Goal: Navigation & Orientation: Find specific page/section

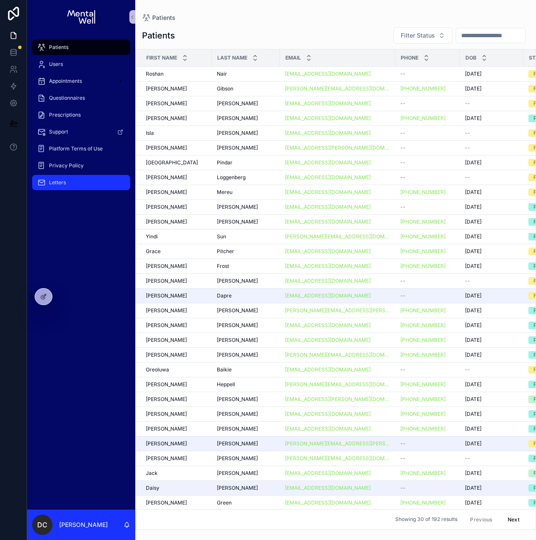
click at [72, 186] on div "Letters" at bounding box center [81, 183] width 88 height 14
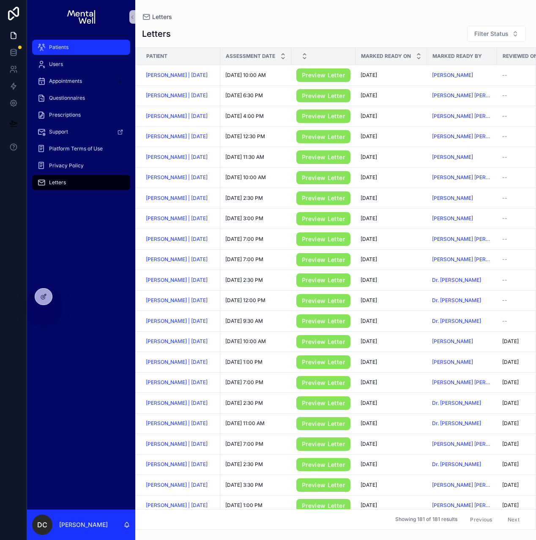
click at [71, 52] on div "Patients" at bounding box center [81, 48] width 88 height 14
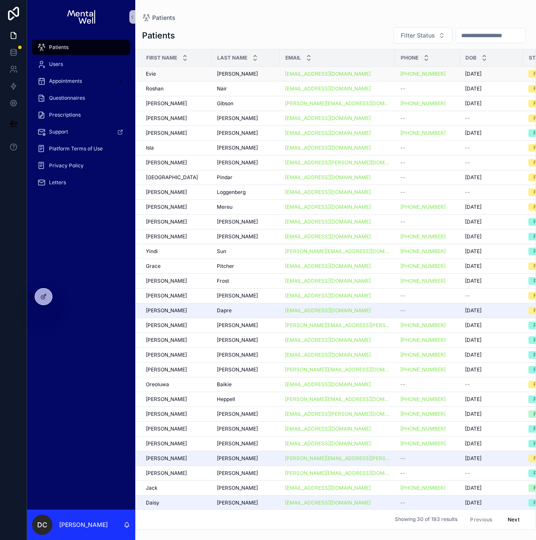
click at [246, 77] on td "[PERSON_NAME] [PERSON_NAME]" at bounding box center [246, 73] width 68 height 15
click at [242, 76] on div "[PERSON_NAME] [PERSON_NAME]" at bounding box center [246, 74] width 58 height 7
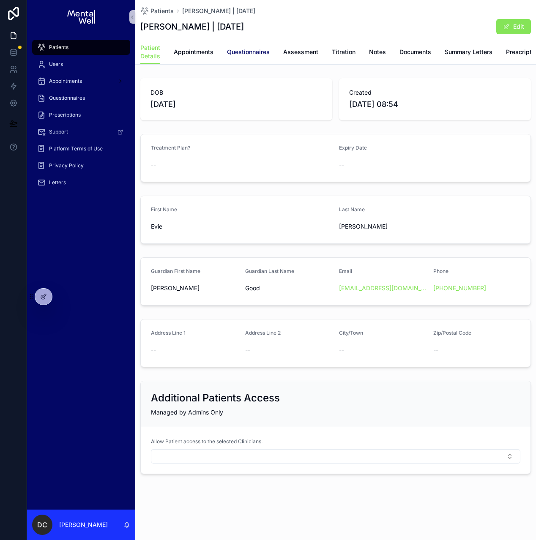
click at [251, 52] on span "Questionnaires" at bounding box center [248, 52] width 43 height 8
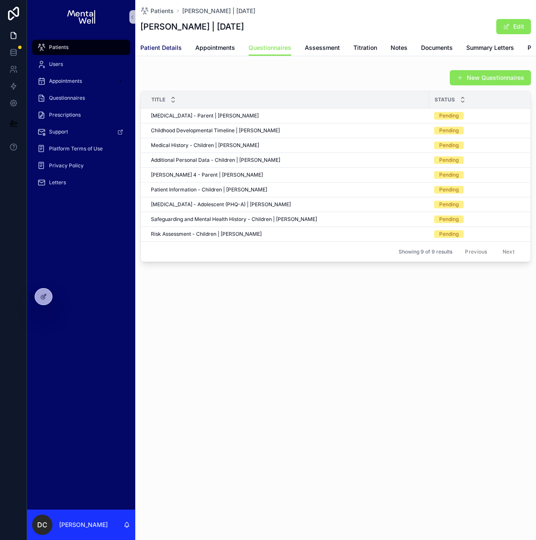
click at [164, 44] on span "Patient Details" at bounding box center [160, 48] width 41 height 8
